Goal: Information Seeking & Learning: Understand process/instructions

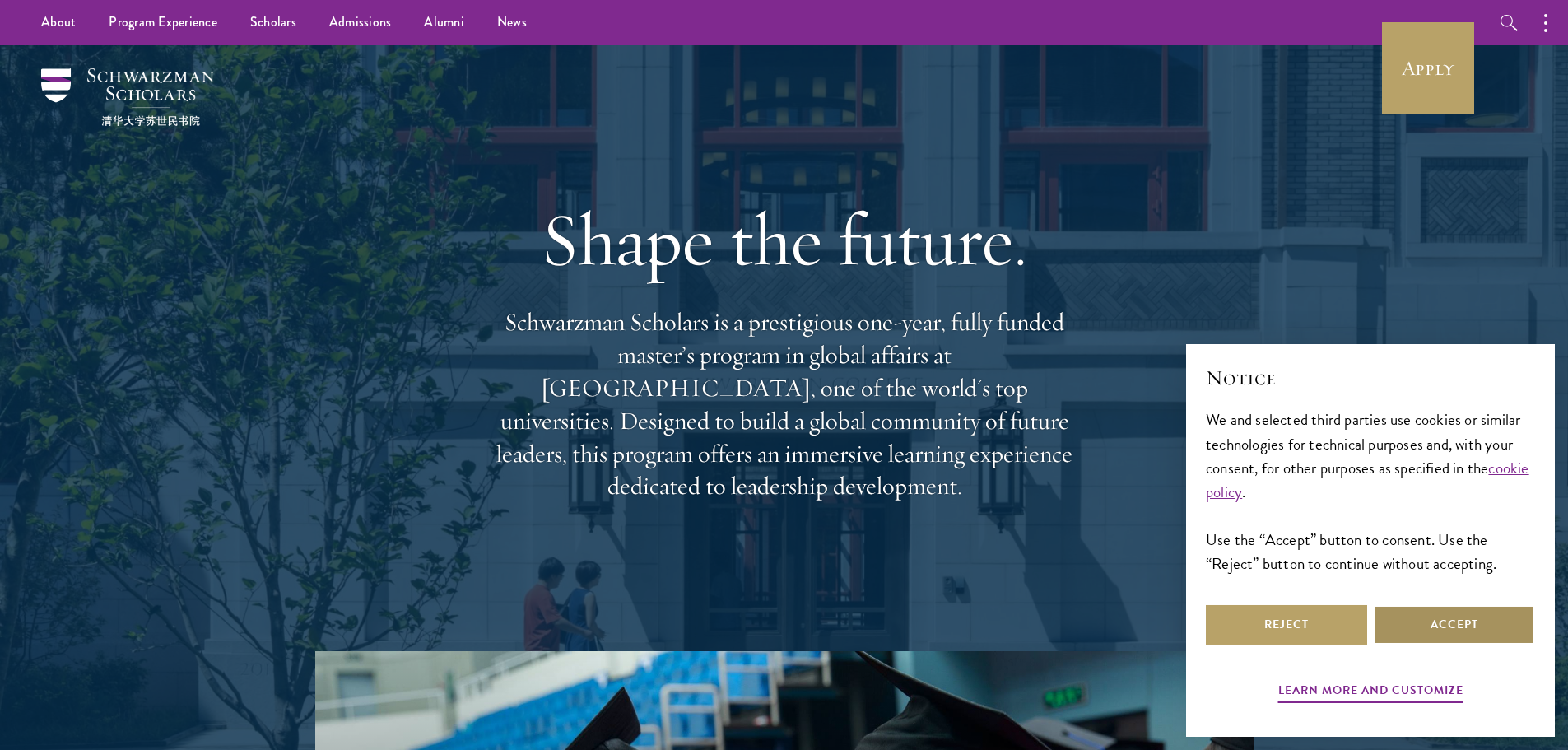
click at [1433, 621] on button "Accept" at bounding box center [1455, 625] width 162 height 40
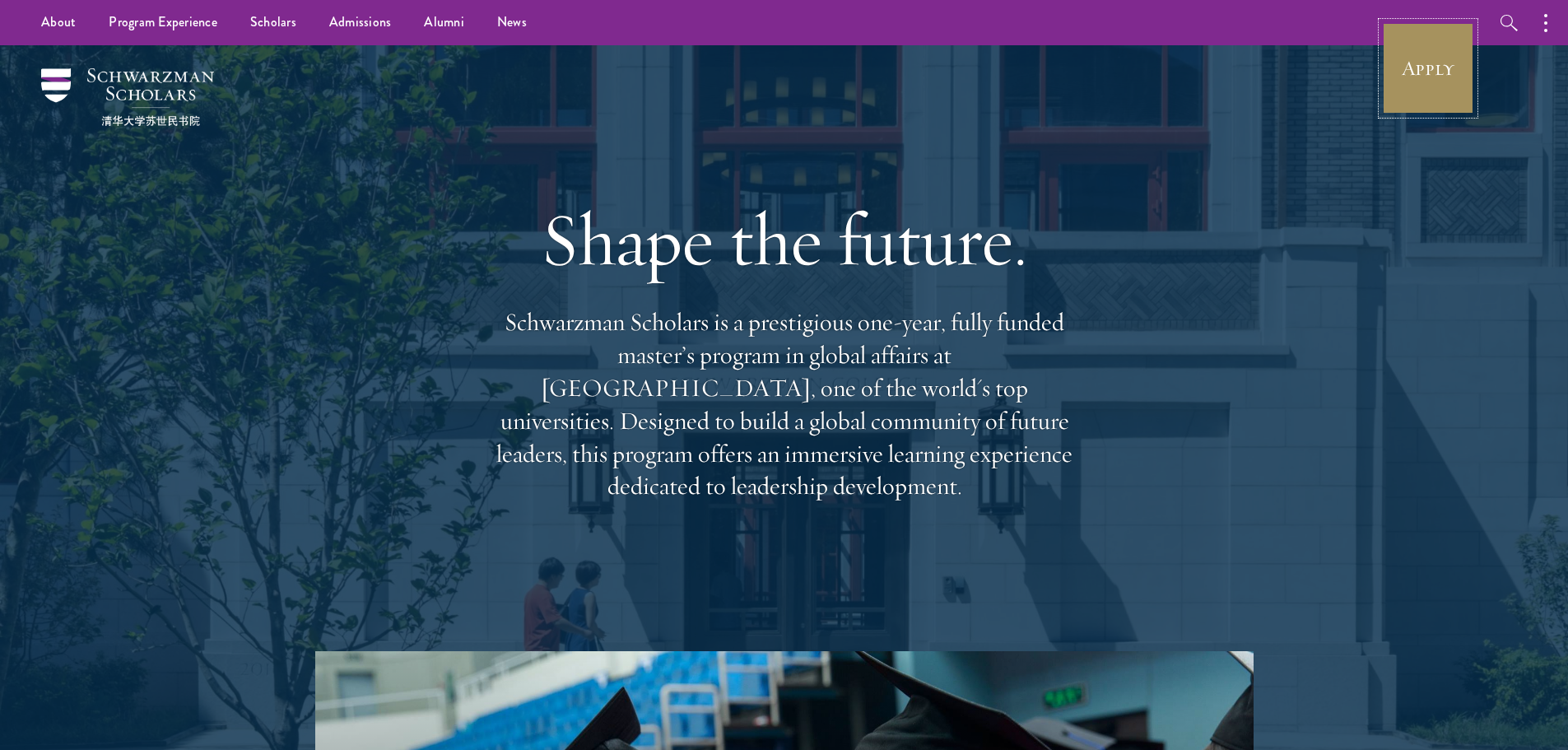
click at [1444, 77] on link "Apply" at bounding box center [1428, 68] width 92 height 92
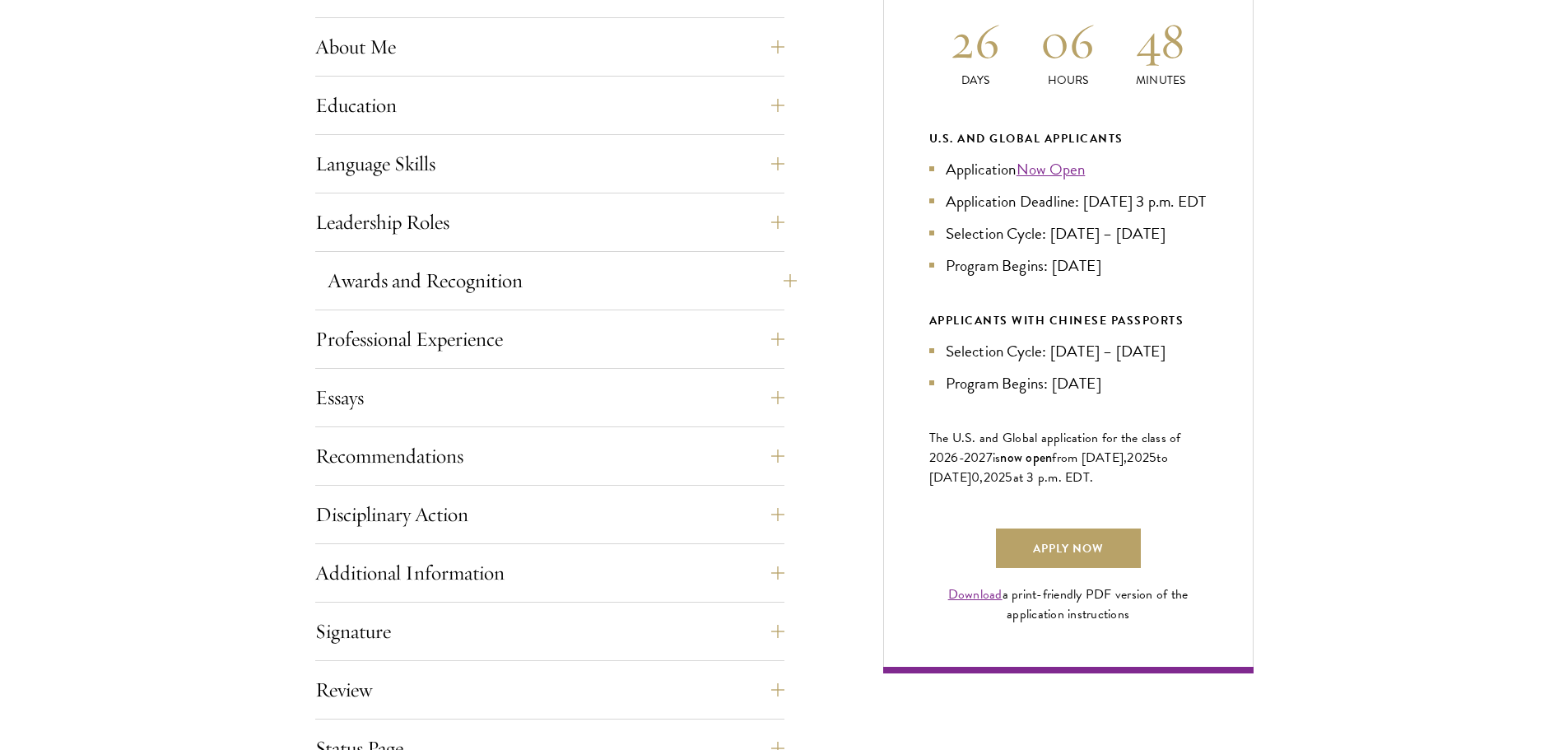
scroll to position [822, 0]
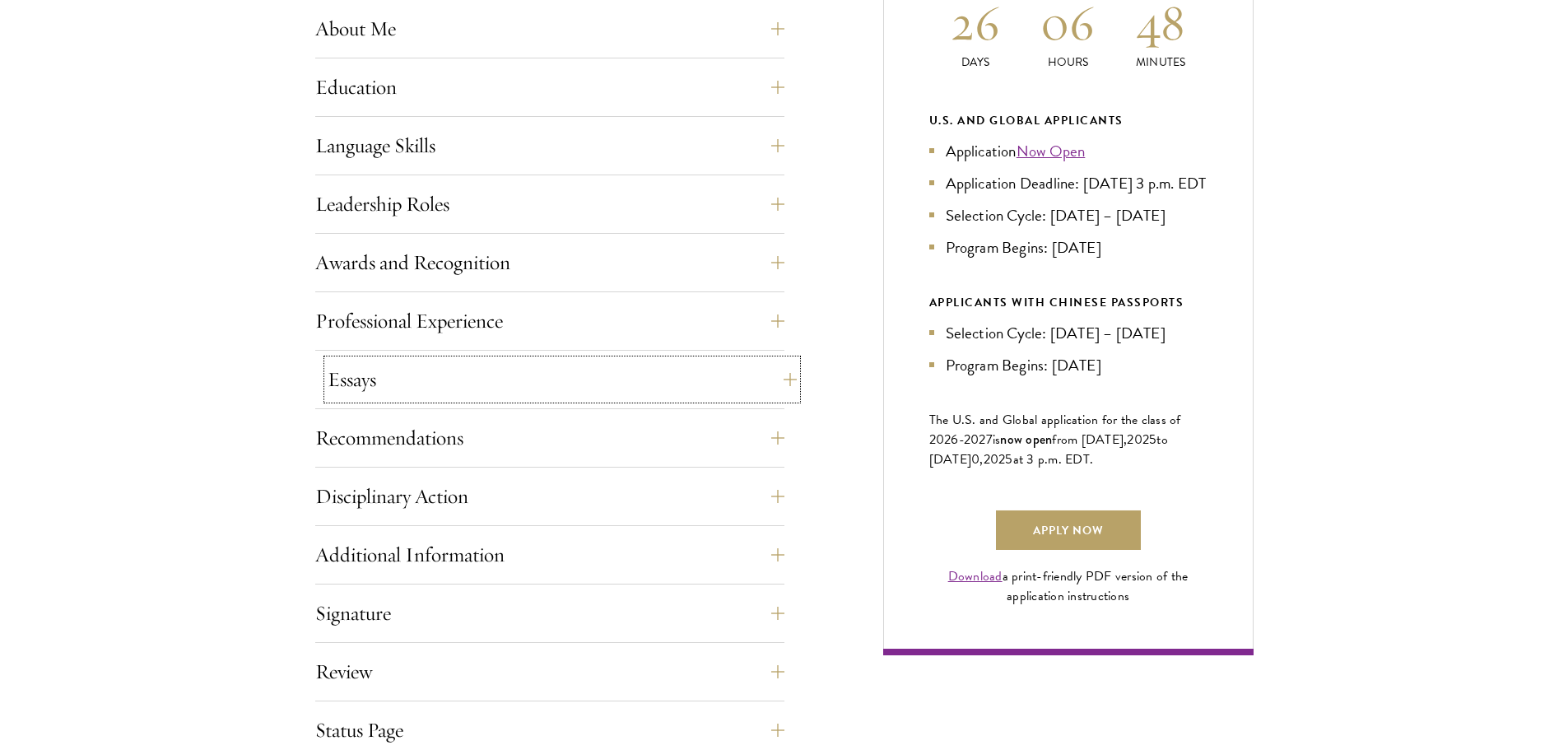
click at [796, 379] on button "Essays" at bounding box center [562, 379] width 469 height 40
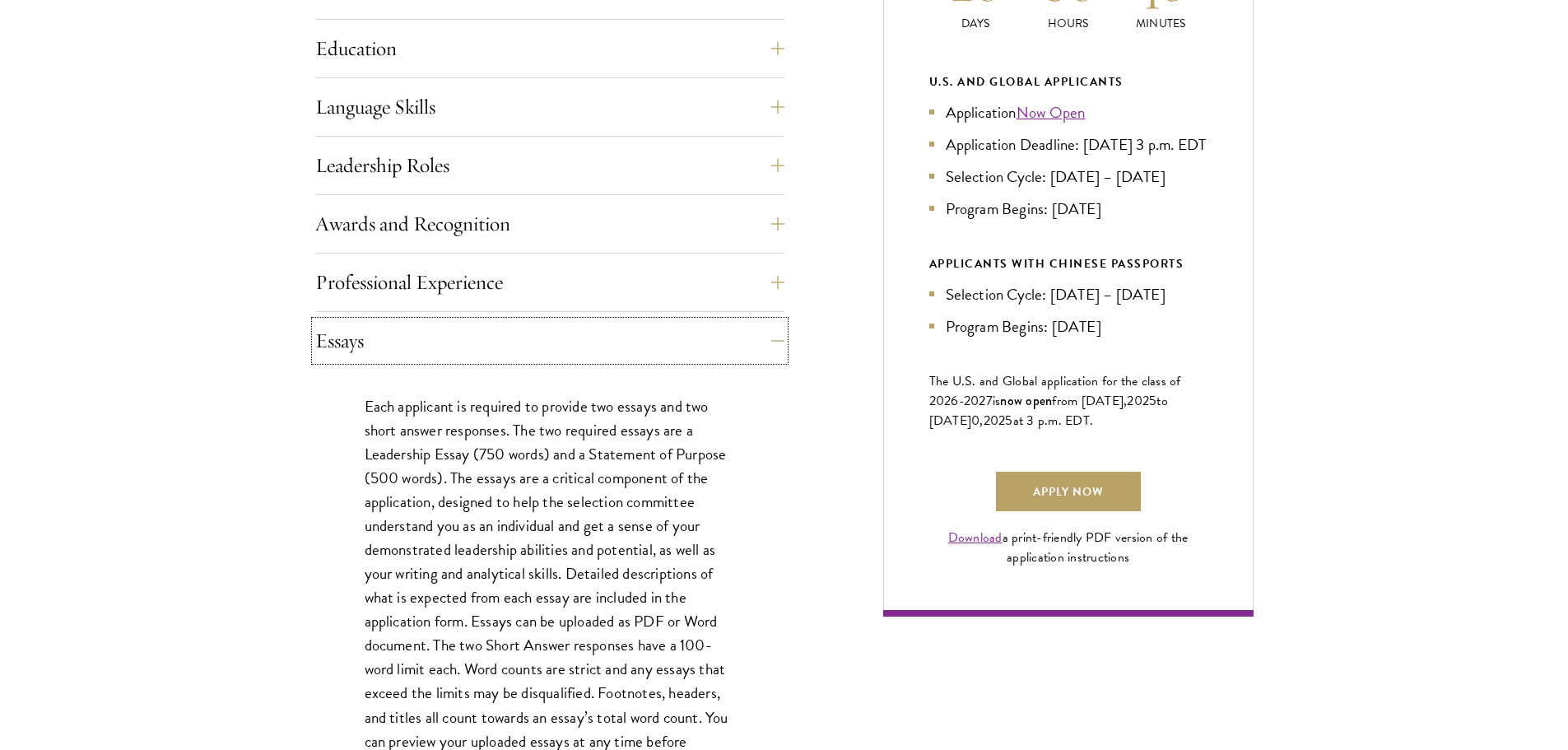
scroll to position [905, 0]
